Goal: Information Seeking & Learning: Learn about a topic

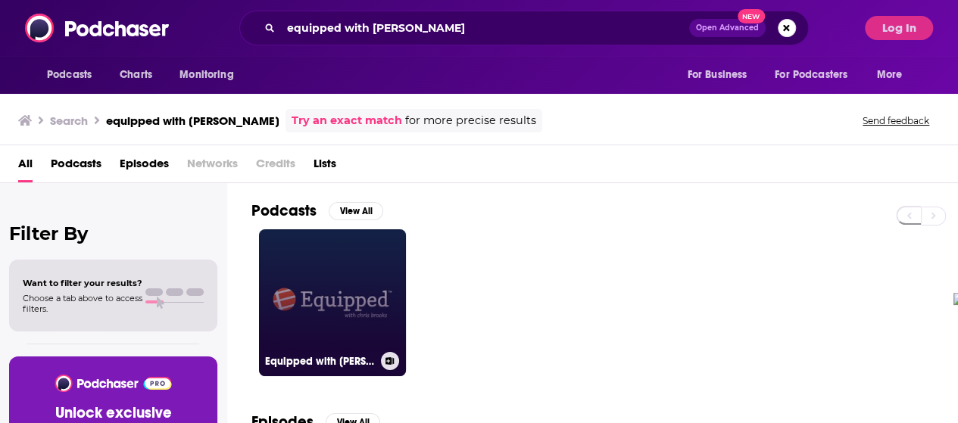
click at [350, 265] on link "Equipped with [PERSON_NAME]" at bounding box center [332, 302] width 147 height 147
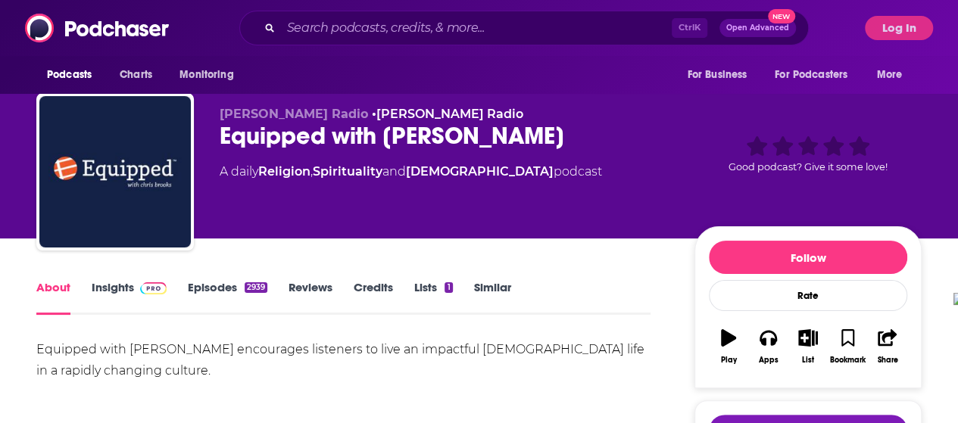
scroll to position [5, 0]
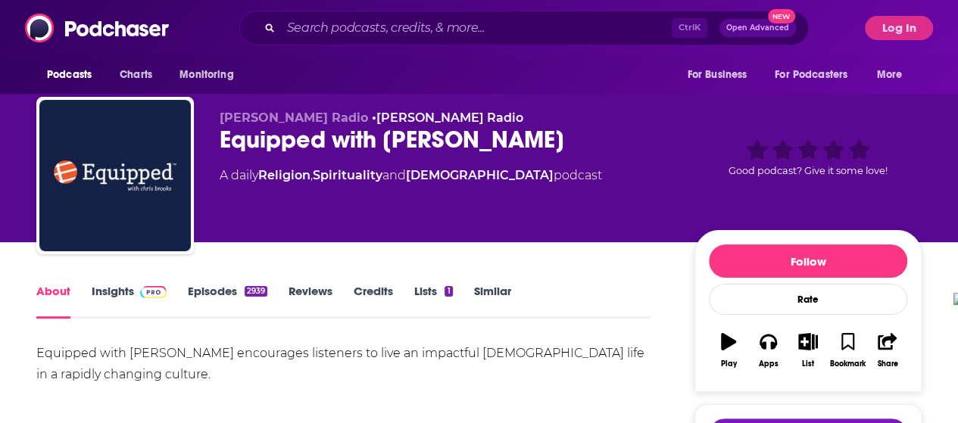
click at [134, 292] on span at bounding box center [150, 291] width 33 height 14
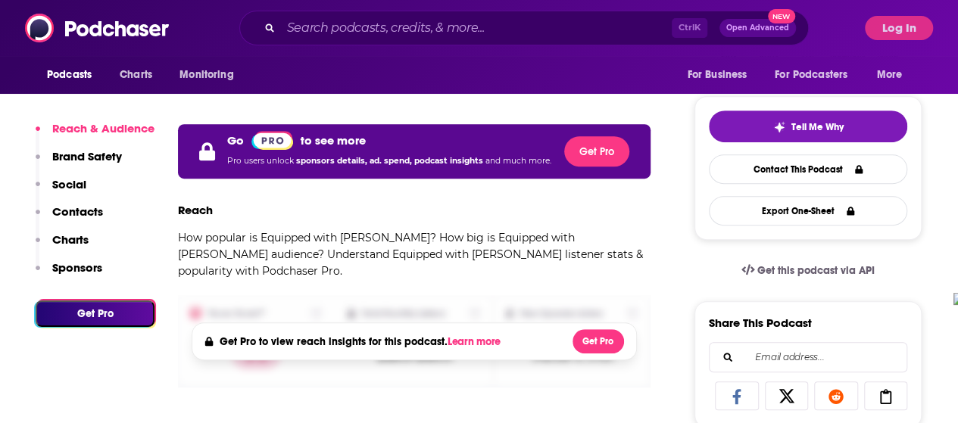
scroll to position [313, 0]
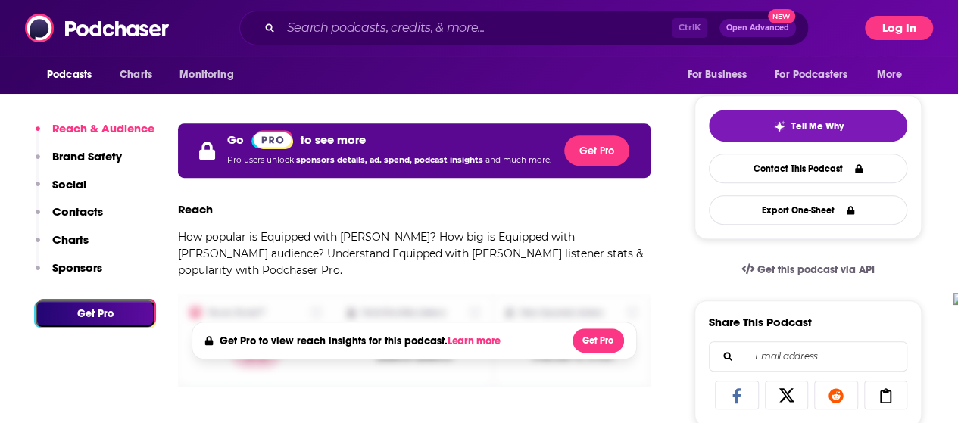
click at [915, 25] on button "Log In" at bounding box center [899, 28] width 68 height 24
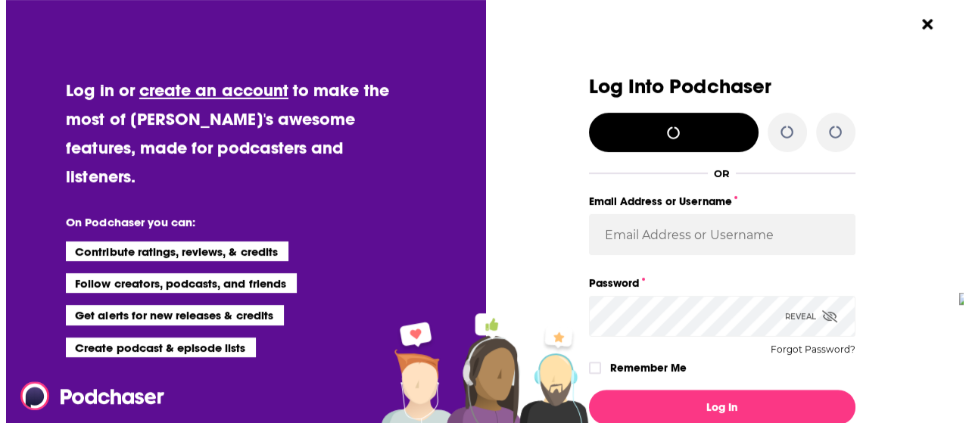
scroll to position [0, 0]
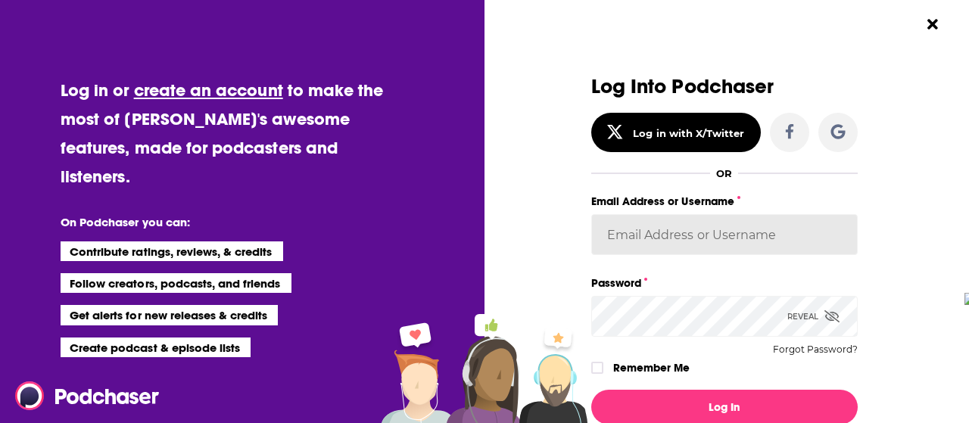
type input "[PERSON_NAME][EMAIL_ADDRESS][PERSON_NAME][DOMAIN_NAME]"
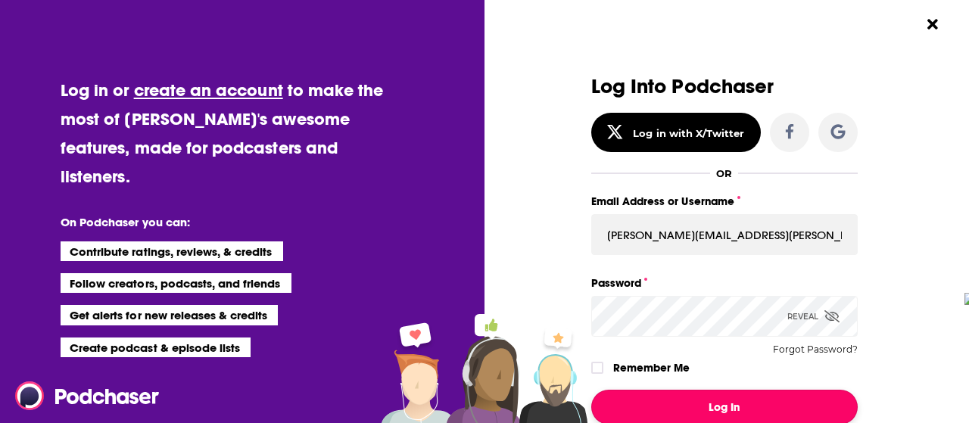
click at [672, 400] on button "Log In" at bounding box center [724, 407] width 266 height 35
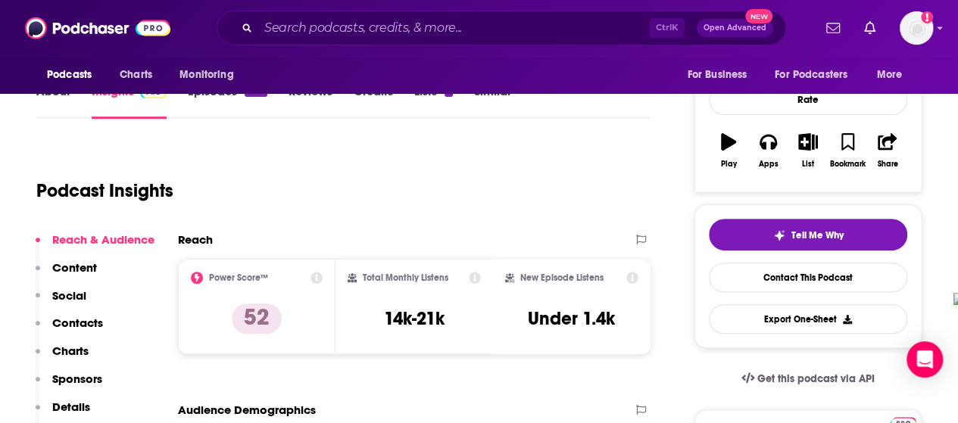
scroll to position [229, 0]
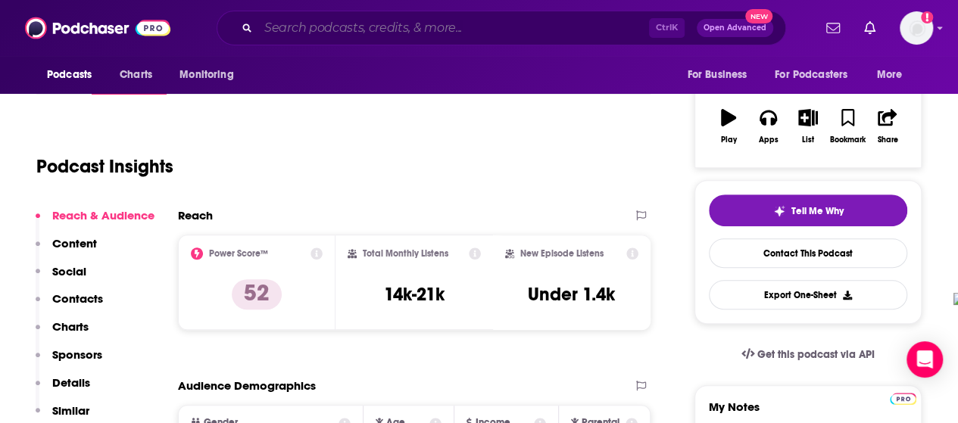
click at [382, 27] on input "Search podcasts, credits, & more..." at bounding box center [453, 28] width 391 height 24
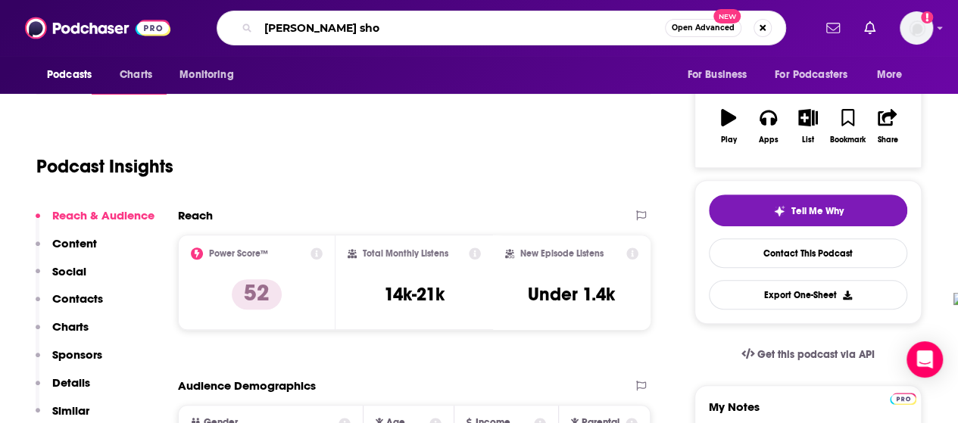
type input "[PERSON_NAME] show"
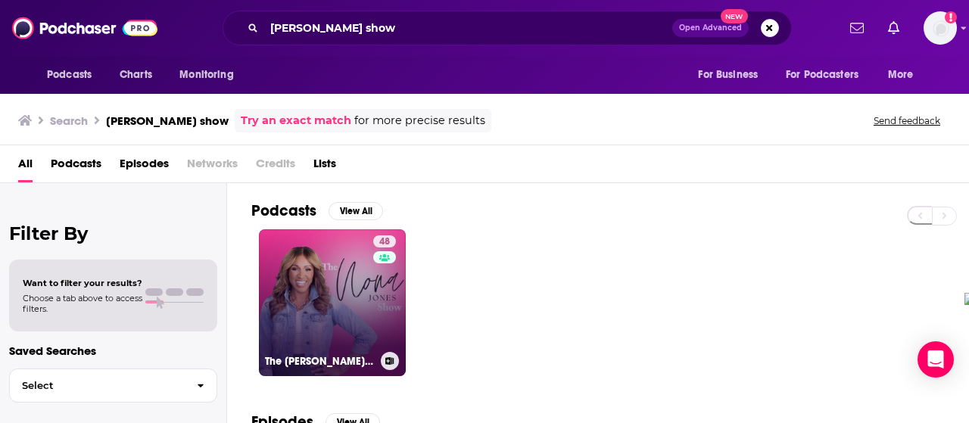
click at [329, 270] on link "48 The [PERSON_NAME] Show" at bounding box center [332, 302] width 147 height 147
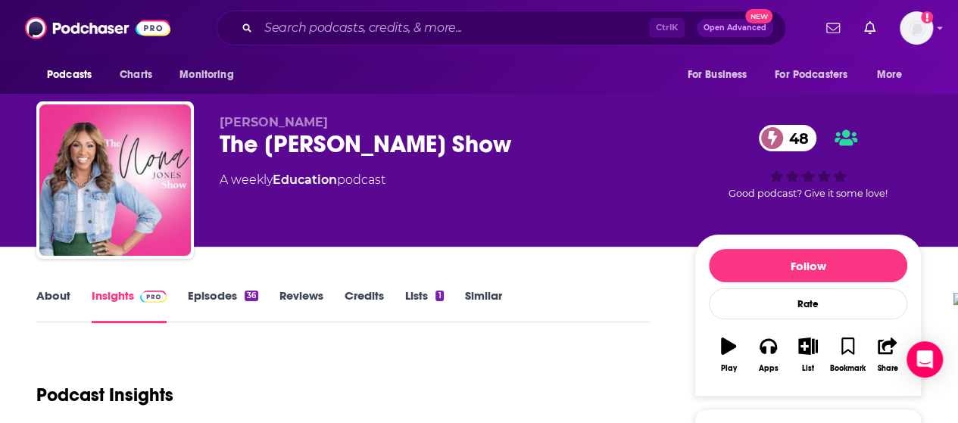
scroll to position [219, 0]
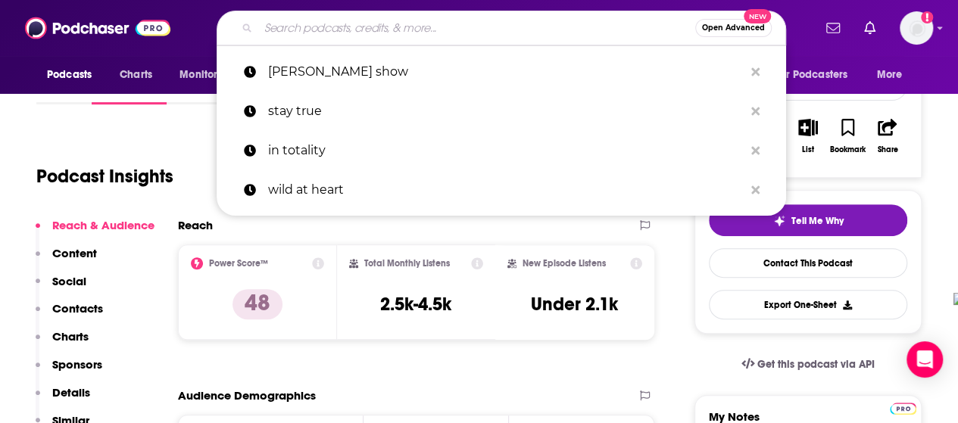
click at [378, 30] on input "Search podcasts, credits, & more..." at bounding box center [476, 28] width 437 height 24
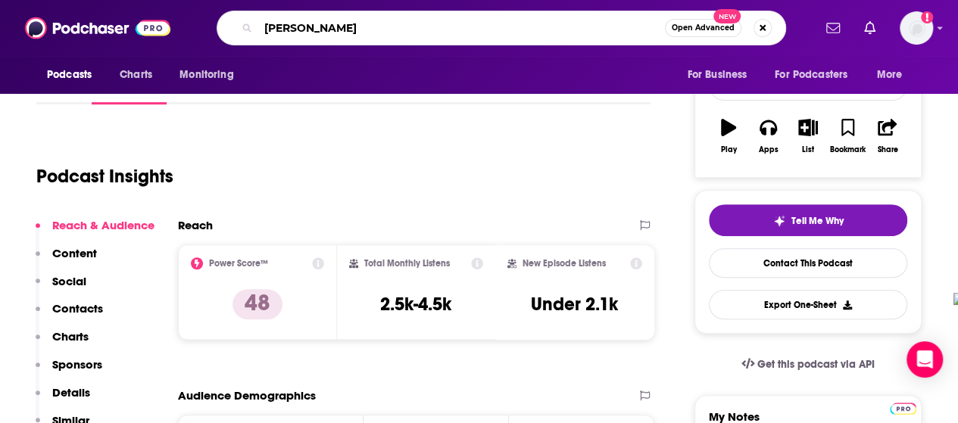
type input "[PERSON_NAME]"
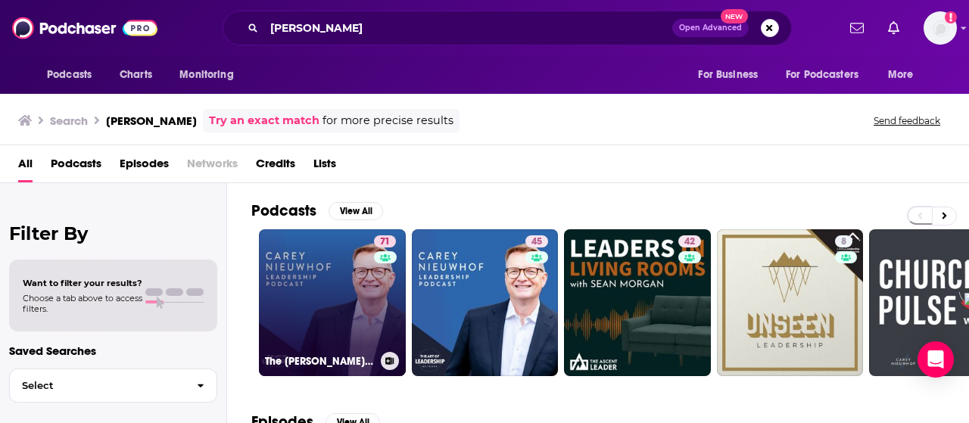
click at [316, 284] on link "71 The [PERSON_NAME] Leadership Podcast" at bounding box center [332, 302] width 147 height 147
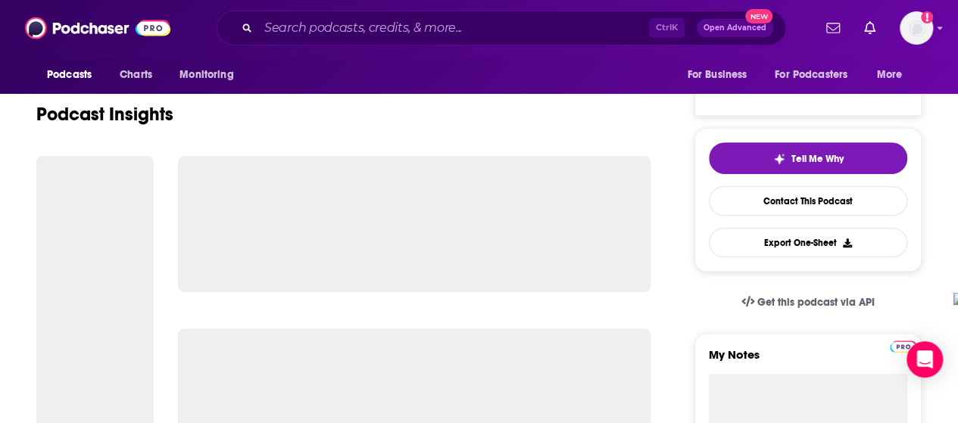
scroll to position [282, 0]
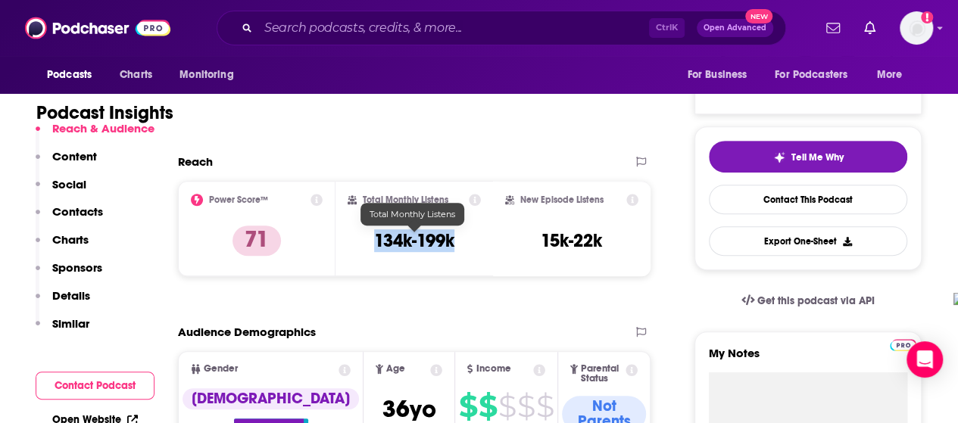
drag, startPoint x: 374, startPoint y: 235, endPoint x: 453, endPoint y: 249, distance: 79.9
click at [453, 249] on h3 "134k-199k" at bounding box center [414, 240] width 80 height 23
copy h3 "134k-199k"
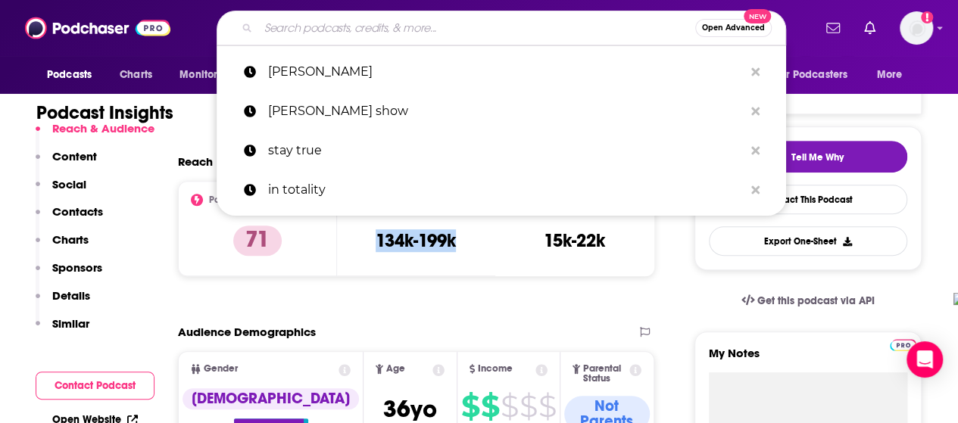
click at [400, 28] on input "Search podcasts, credits, & more..." at bounding box center [476, 28] width 437 height 24
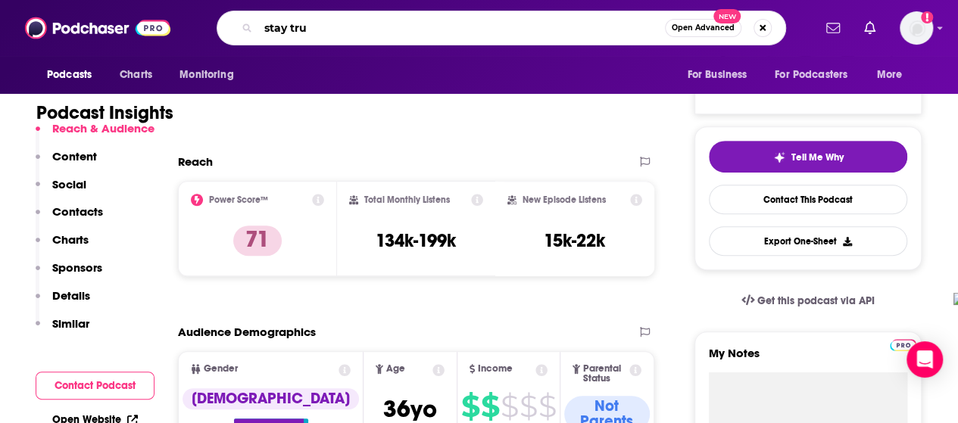
type input "stay true"
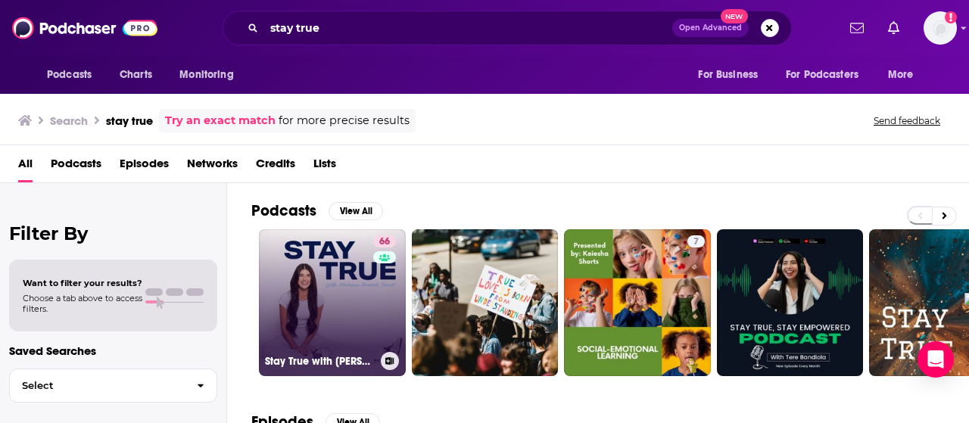
click at [316, 296] on link "66 Stay True with [PERSON_NAME] [PERSON_NAME]" at bounding box center [332, 302] width 147 height 147
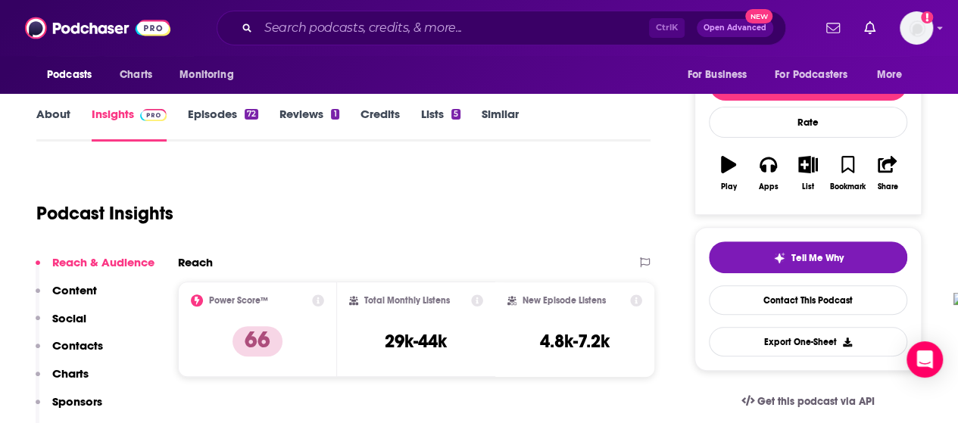
scroll to position [182, 0]
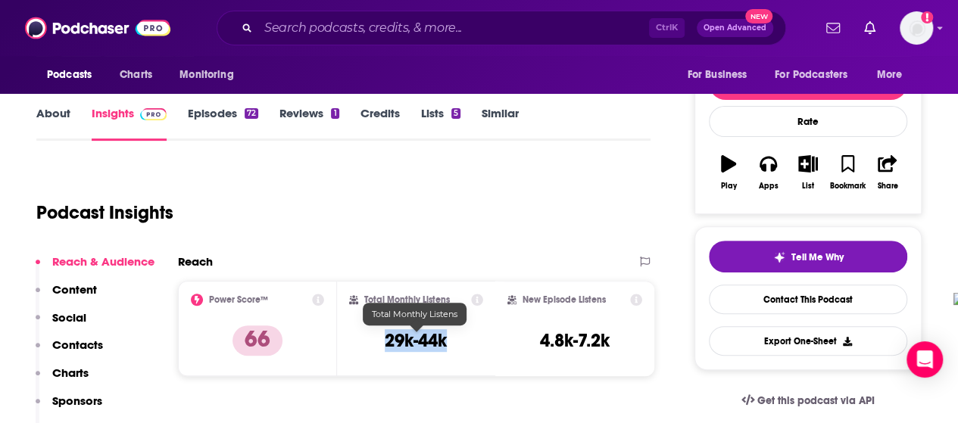
drag, startPoint x: 386, startPoint y: 338, endPoint x: 445, endPoint y: 345, distance: 59.4
click at [445, 345] on h3 "29k-44k" at bounding box center [416, 340] width 62 height 23
copy h3 "29k-44k"
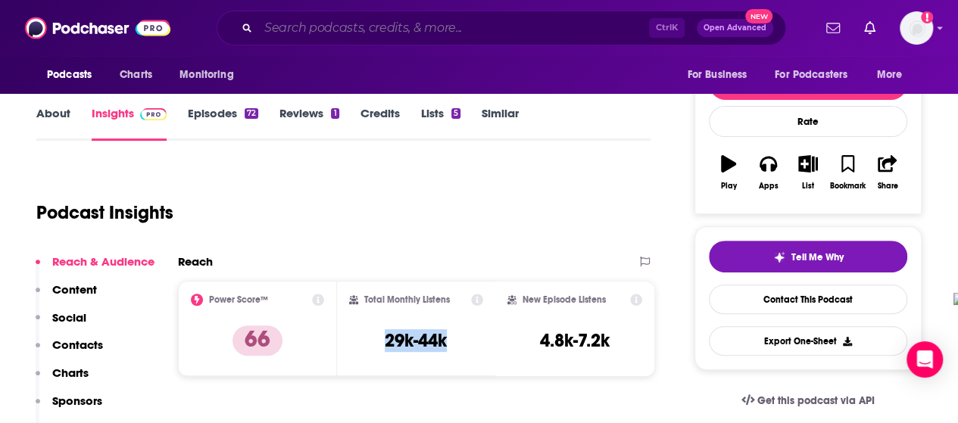
click at [432, 22] on input "Search podcasts, credits, & more..." at bounding box center [453, 28] width 391 height 24
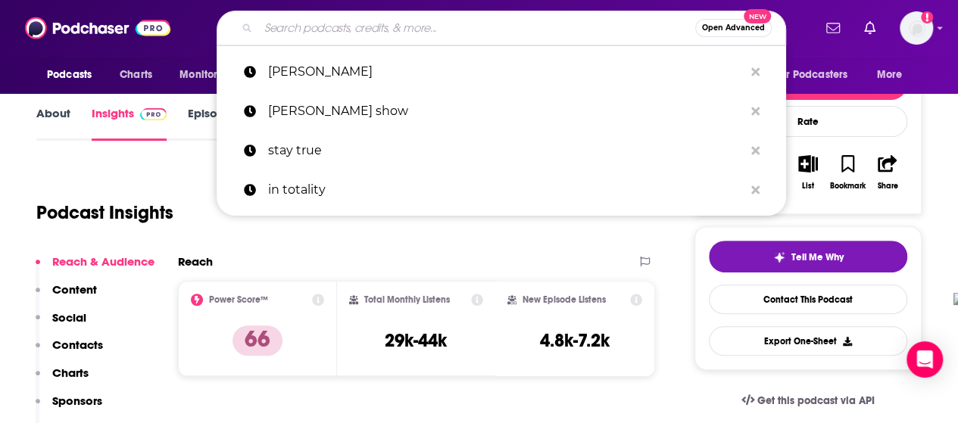
type input "h"
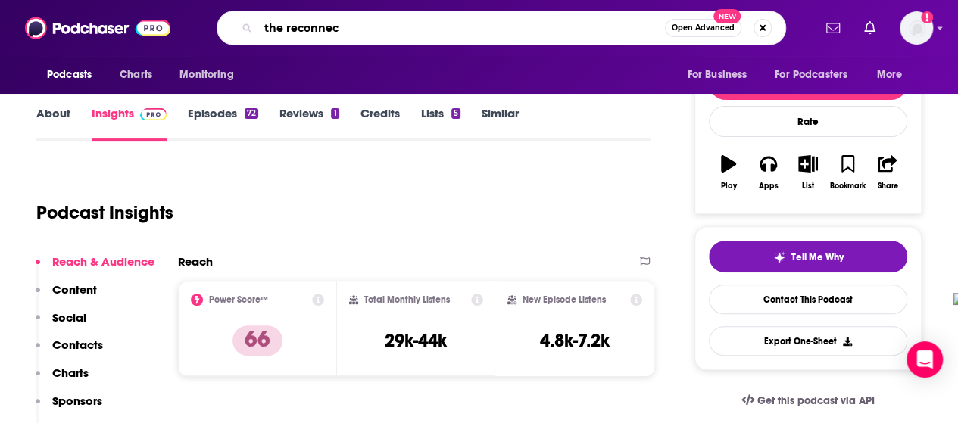
type input "the reconnect"
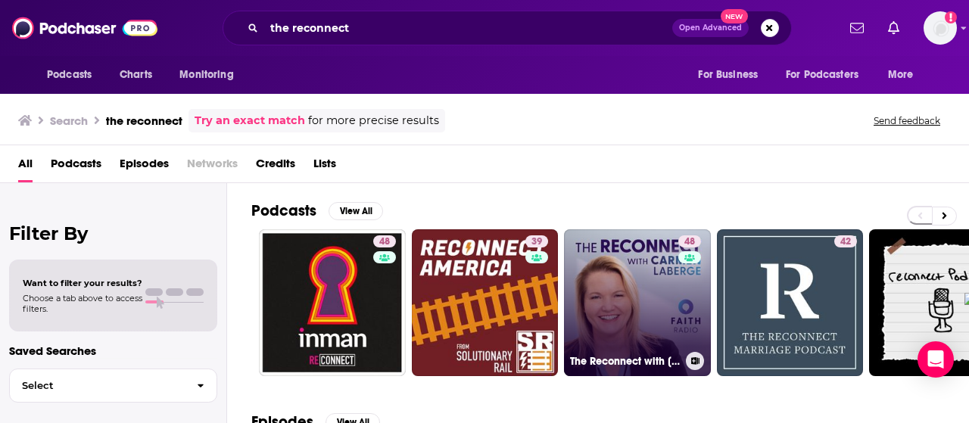
click at [601, 297] on link "48 The Reconnect with [PERSON_NAME]" at bounding box center [637, 302] width 147 height 147
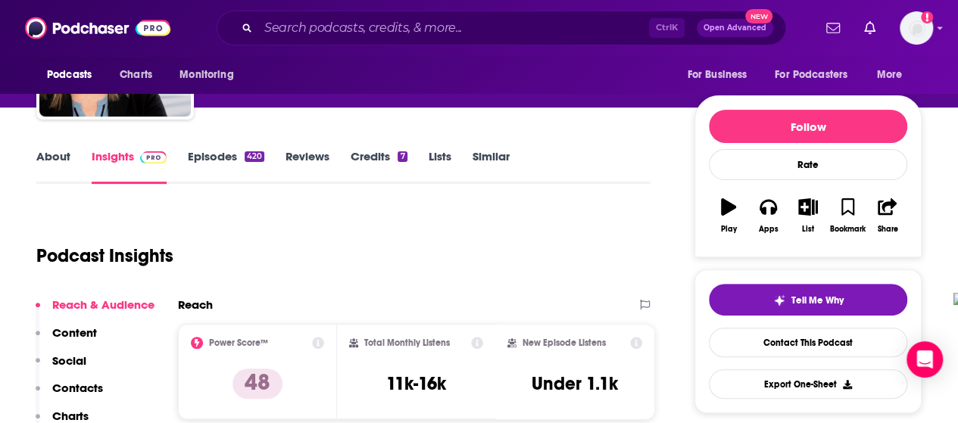
scroll to position [141, 0]
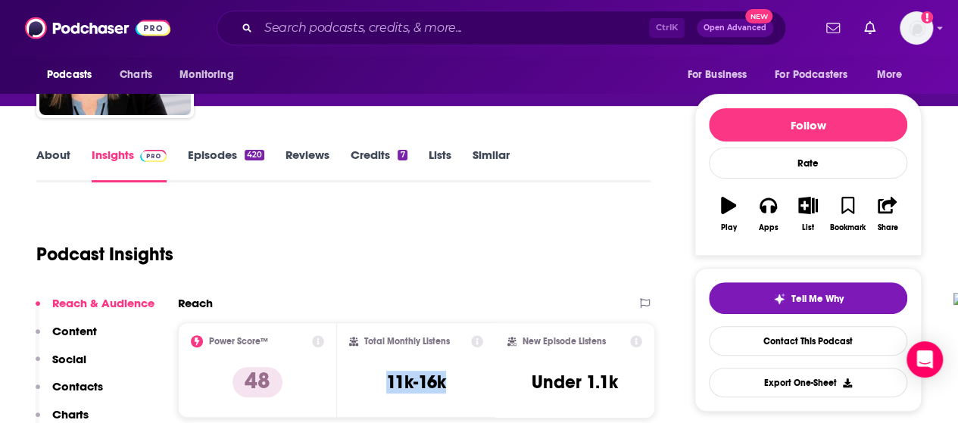
drag, startPoint x: 382, startPoint y: 382, endPoint x: 477, endPoint y: 386, distance: 95.5
click at [477, 386] on div "Total Monthly Listens 11k-16k" at bounding box center [416, 370] width 135 height 70
copy h3 "11k-16k"
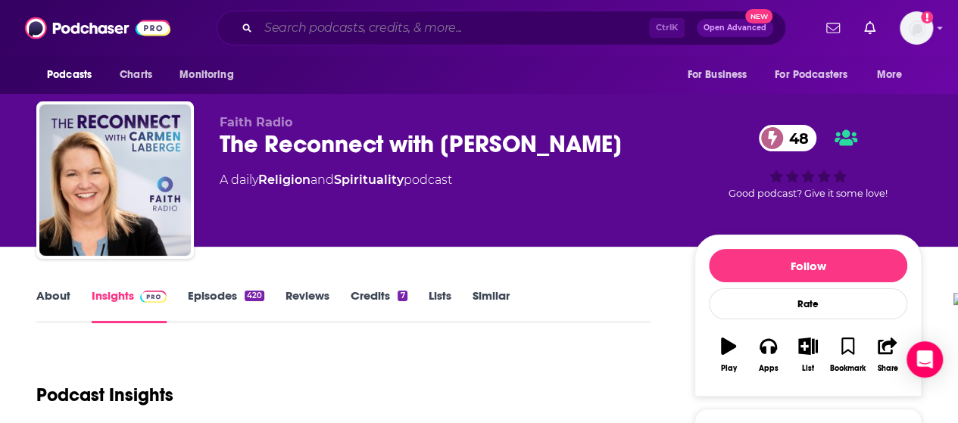
click at [453, 35] on input "Search podcasts, credits, & more..." at bounding box center [453, 28] width 391 height 24
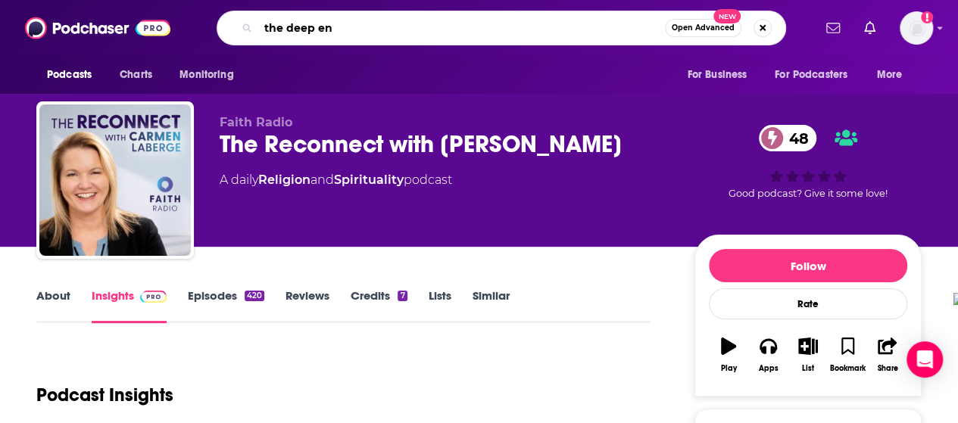
type input "the deep end"
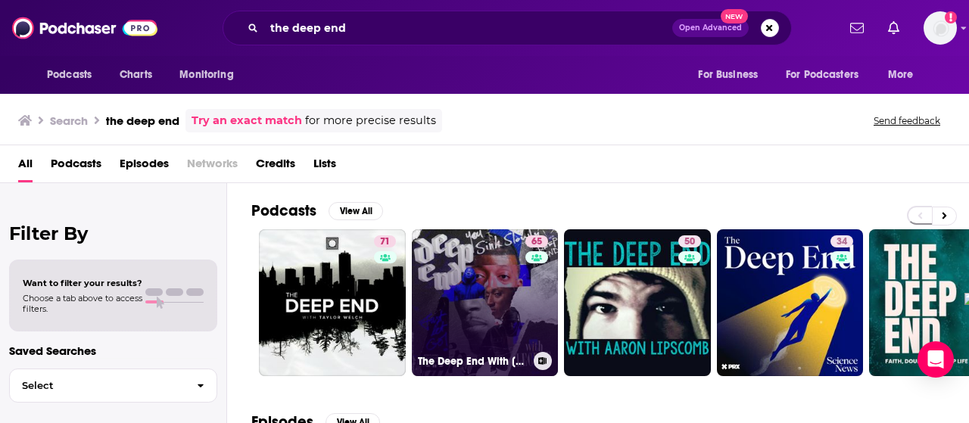
click at [493, 290] on link "65 The Deep End With [PERSON_NAME]" at bounding box center [485, 302] width 147 height 147
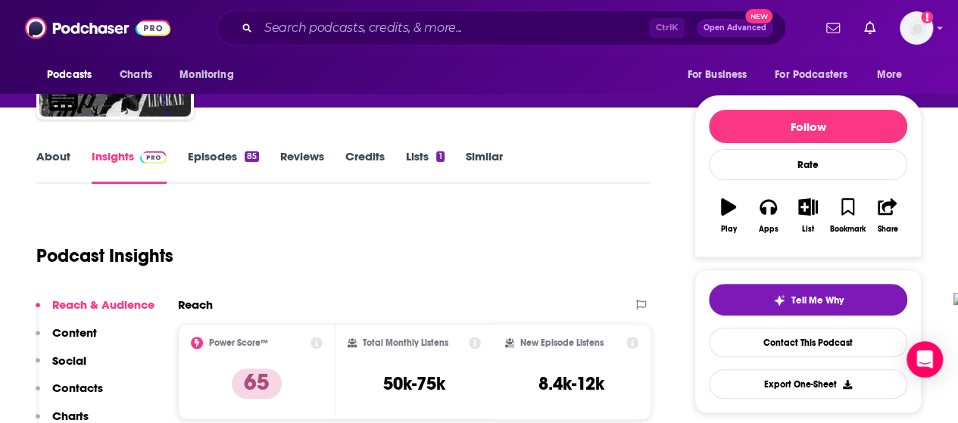
scroll to position [157, 0]
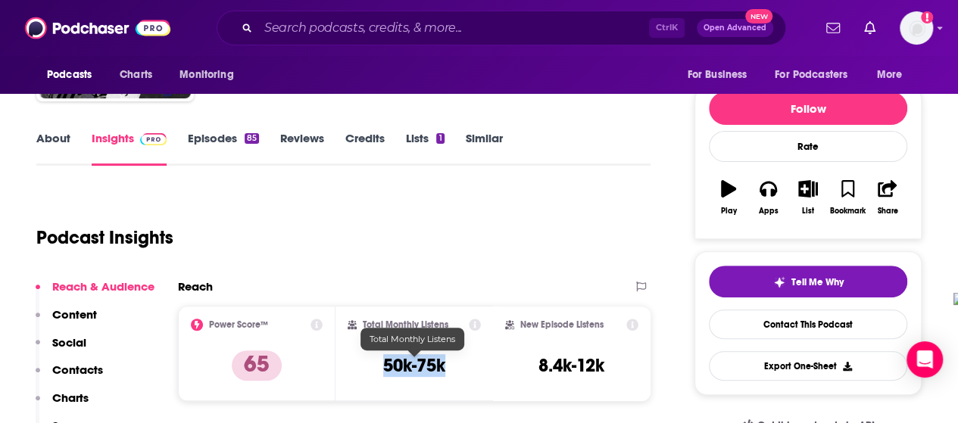
drag, startPoint x: 381, startPoint y: 358, endPoint x: 445, endPoint y: 372, distance: 65.8
click at [445, 372] on div "Total Monthly Listens 50k-75k" at bounding box center [413, 354] width 133 height 70
copy h3 "50k-75k"
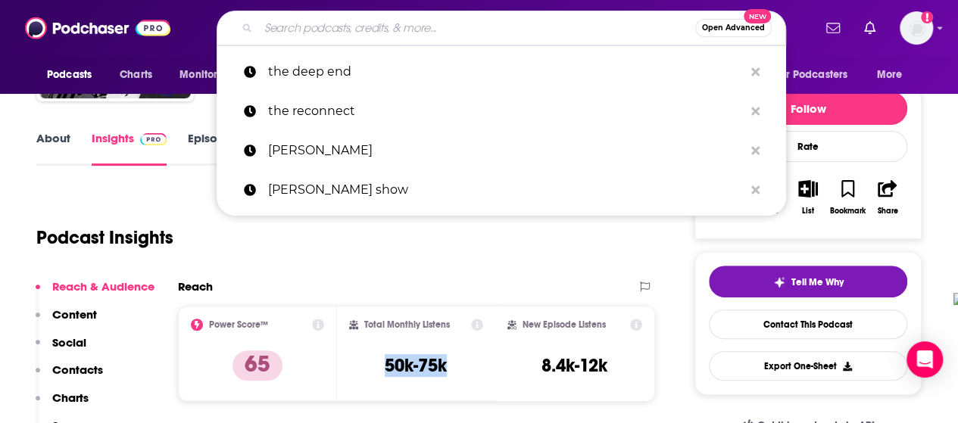
click at [315, 23] on input "Search podcasts, credits, & more..." at bounding box center [476, 28] width 437 height 24
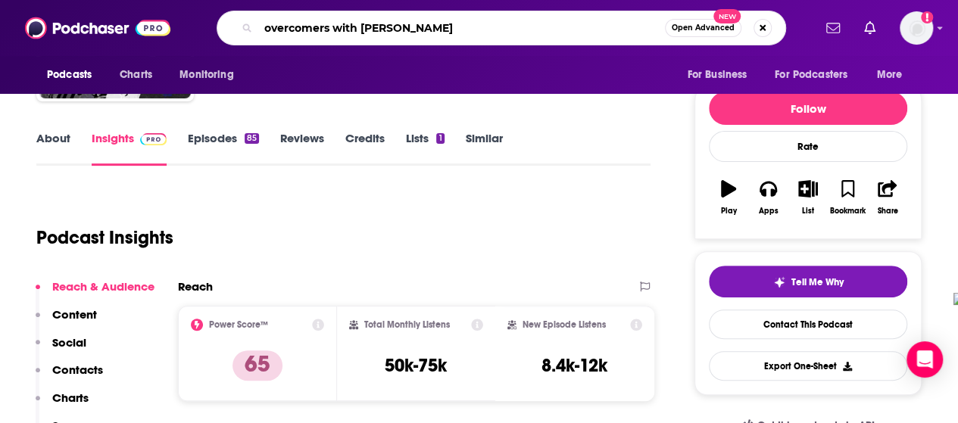
type input "overcomers with [PERSON_NAME]"
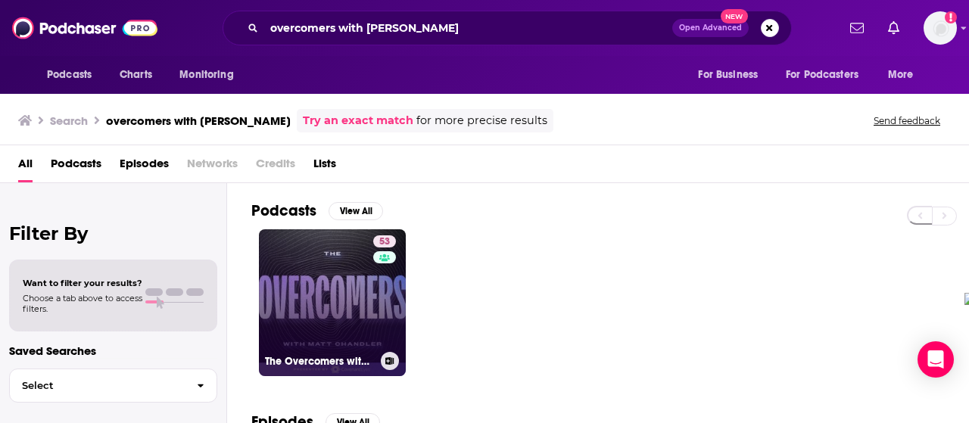
click at [314, 265] on link "53 The Overcomers with [PERSON_NAME]" at bounding box center [332, 302] width 147 height 147
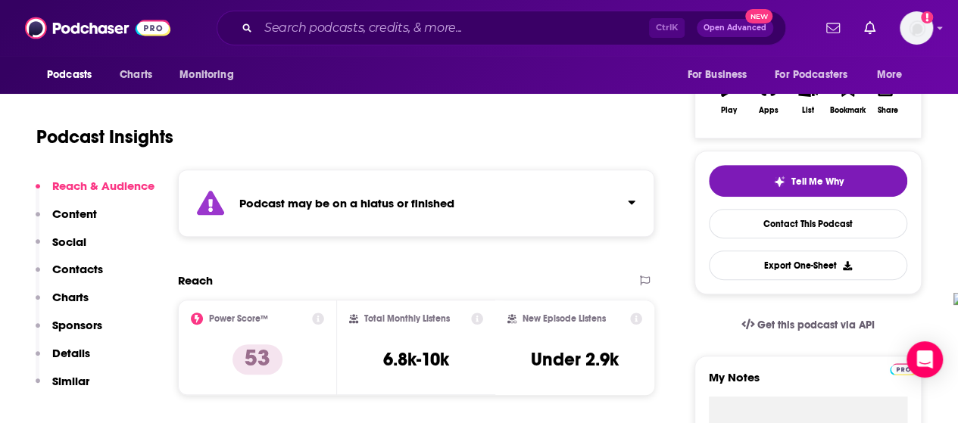
scroll to position [262, 0]
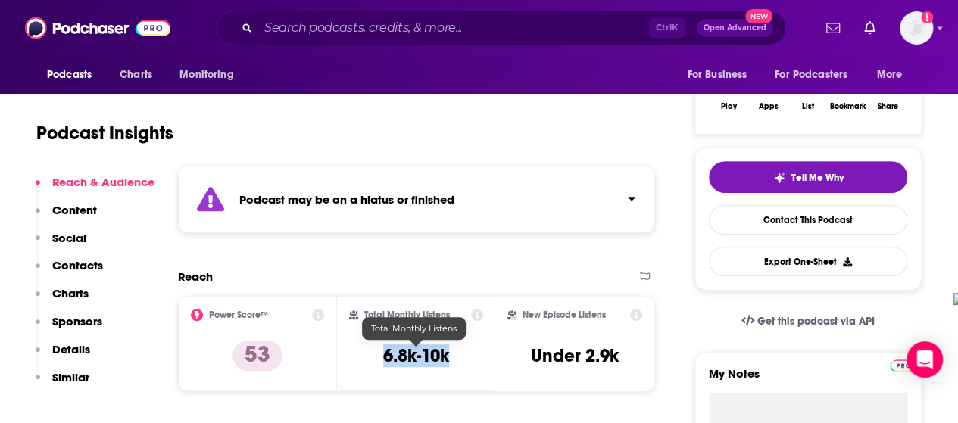
drag, startPoint x: 383, startPoint y: 355, endPoint x: 452, endPoint y: 360, distance: 69.1
click at [452, 360] on div "Total Monthly Listens 6.8k-10k" at bounding box center [416, 344] width 135 height 70
copy h3 "6.8k-10k"
